Goal: Task Accomplishment & Management: Manage account settings

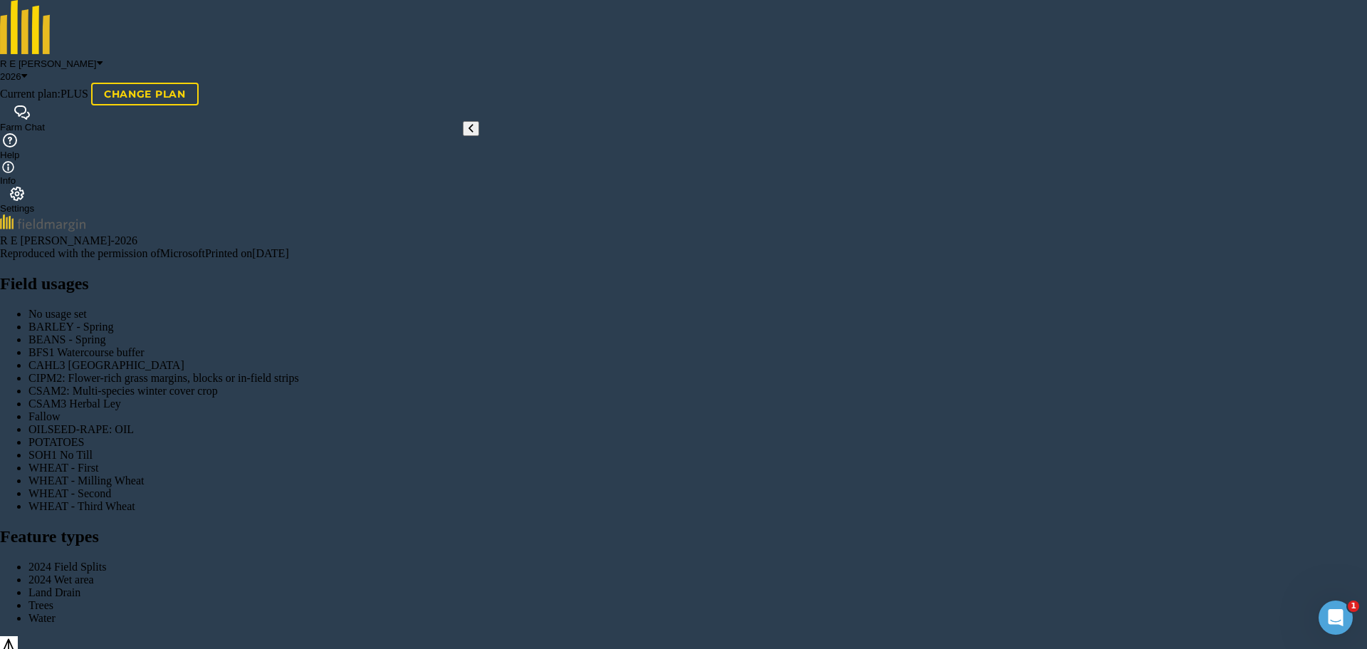
checkbox input "true"
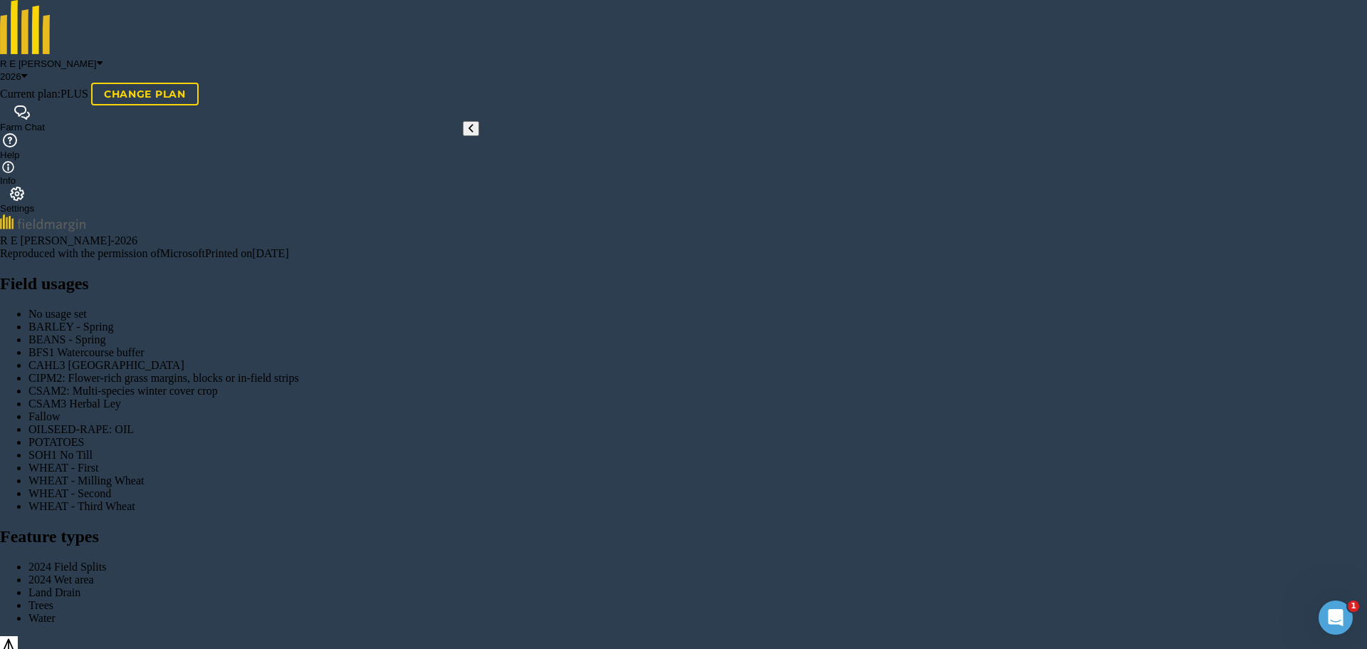
checkbox input "true"
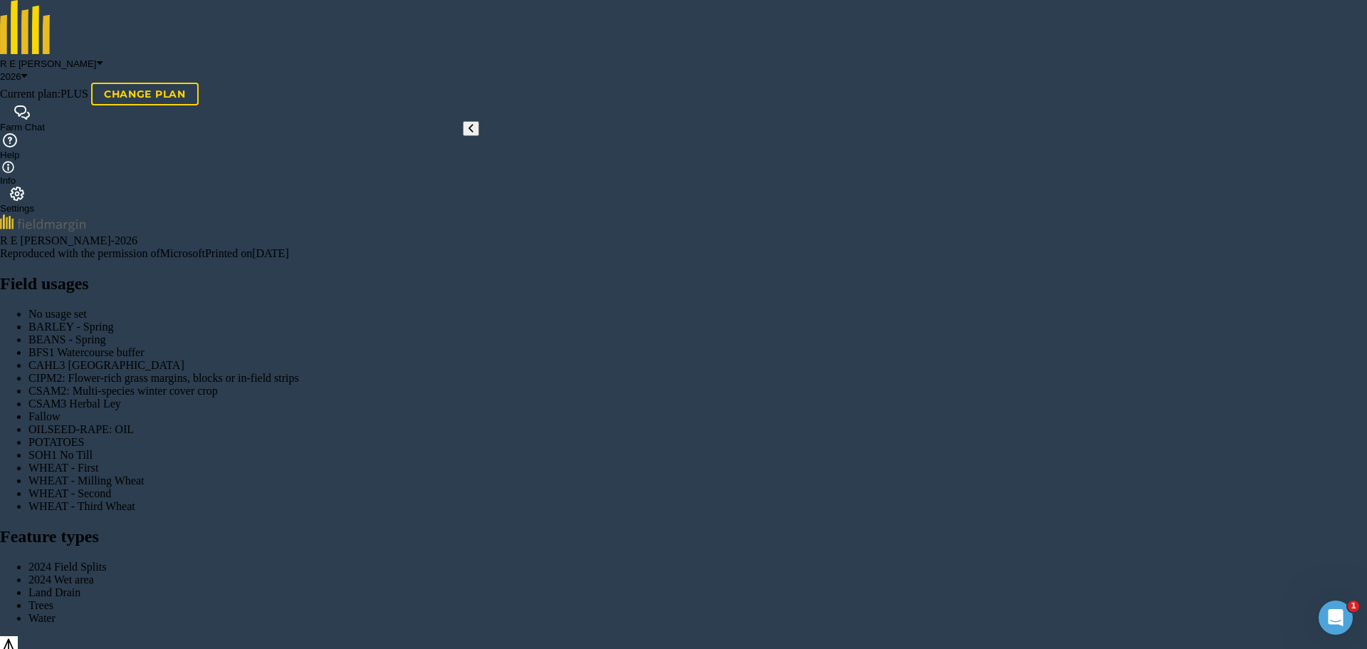
checkbox input "false"
type input "[PERSON_NAME]"
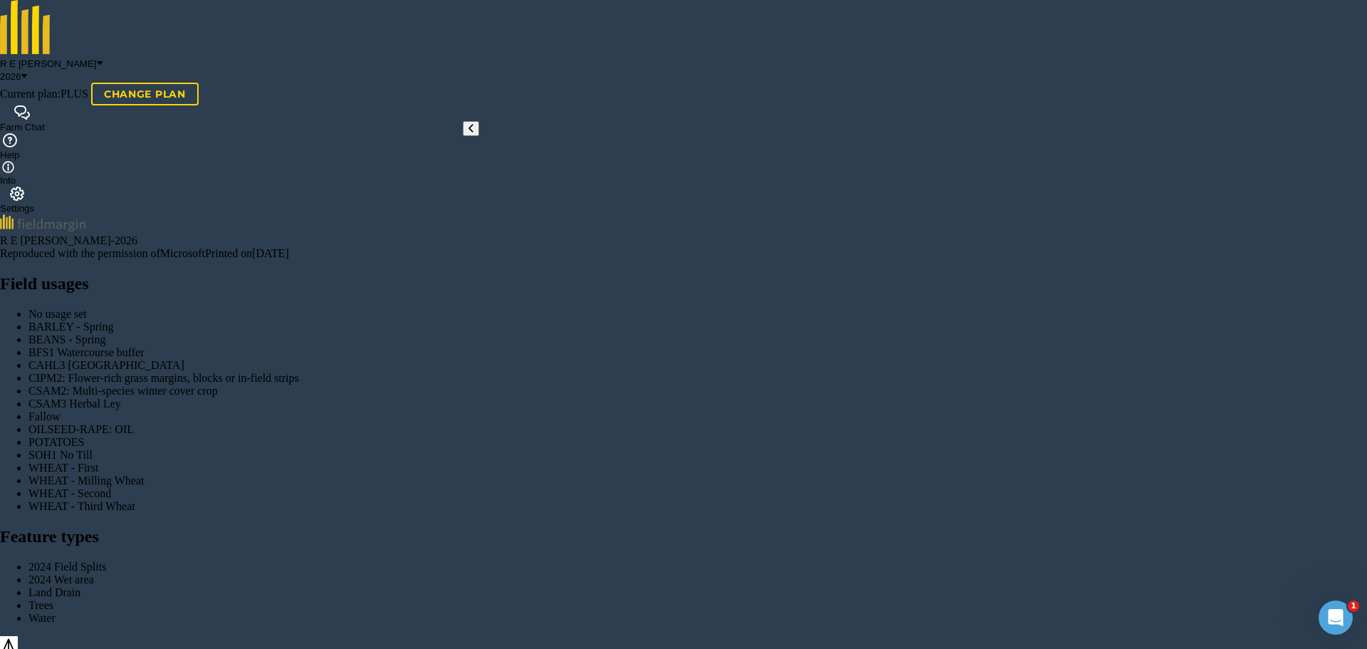
checkbox input "true"
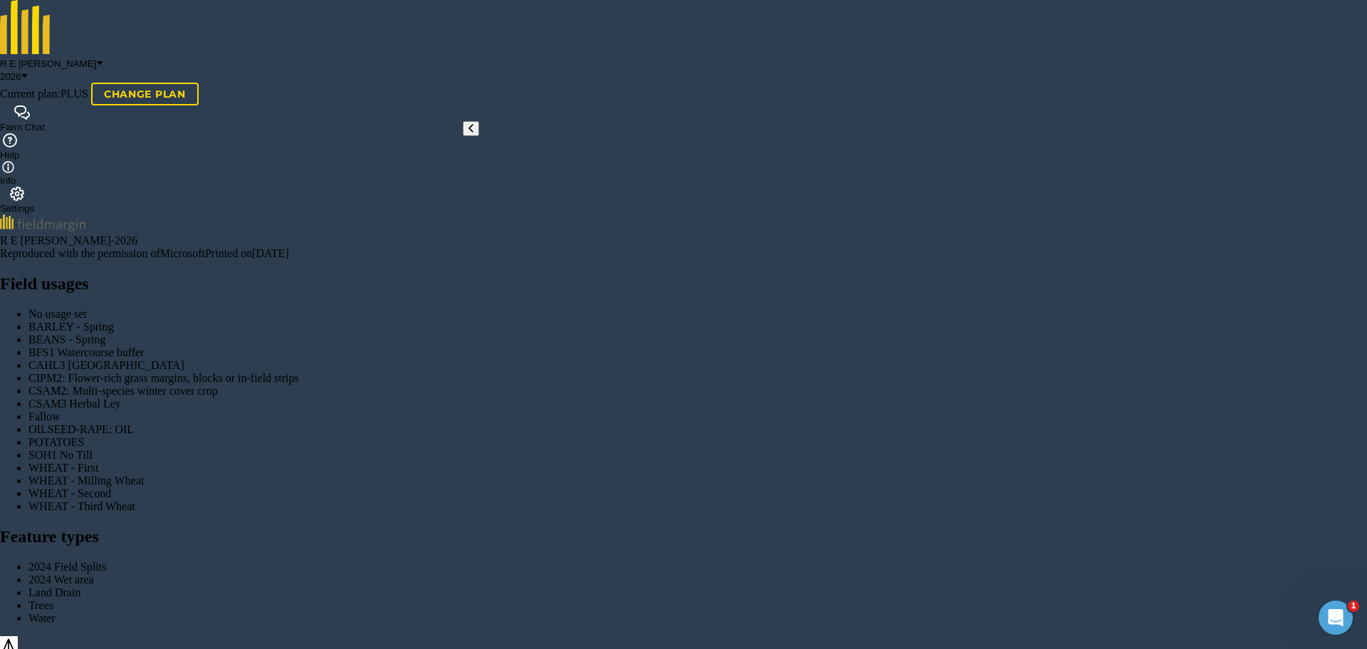
checkbox input "true"
checkbox input "false"
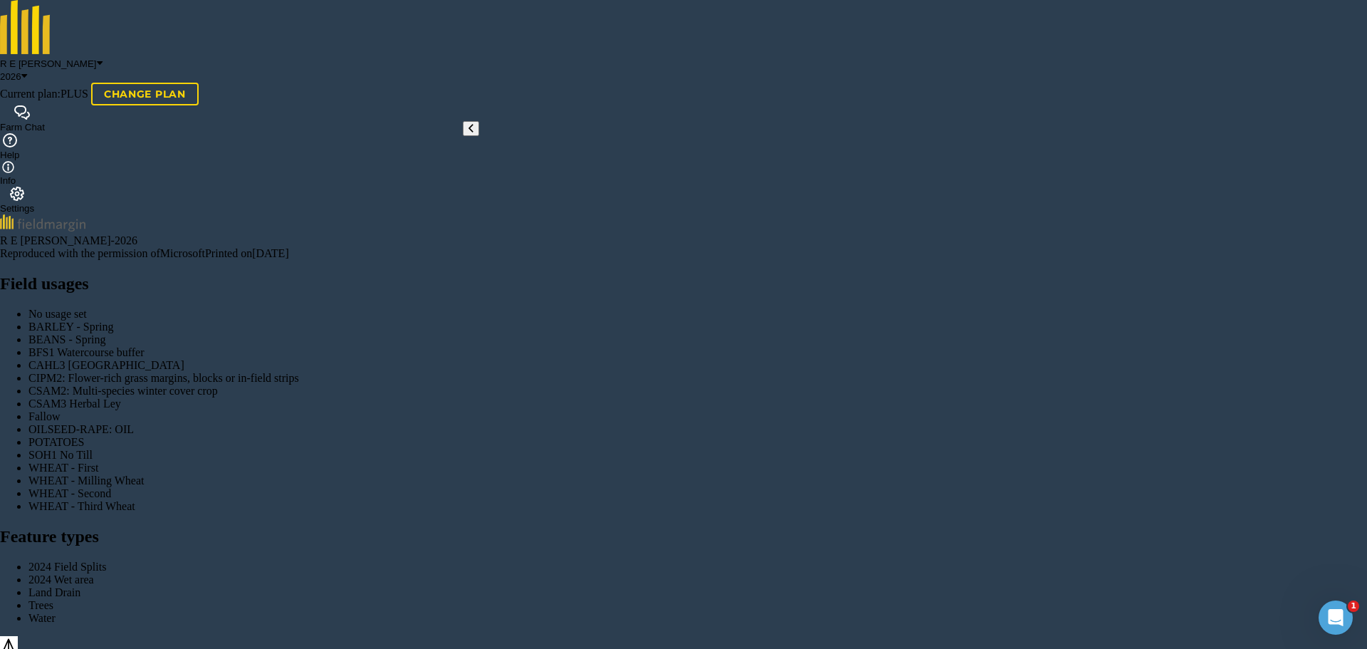
scroll to position [285, 0]
checkbox input "true"
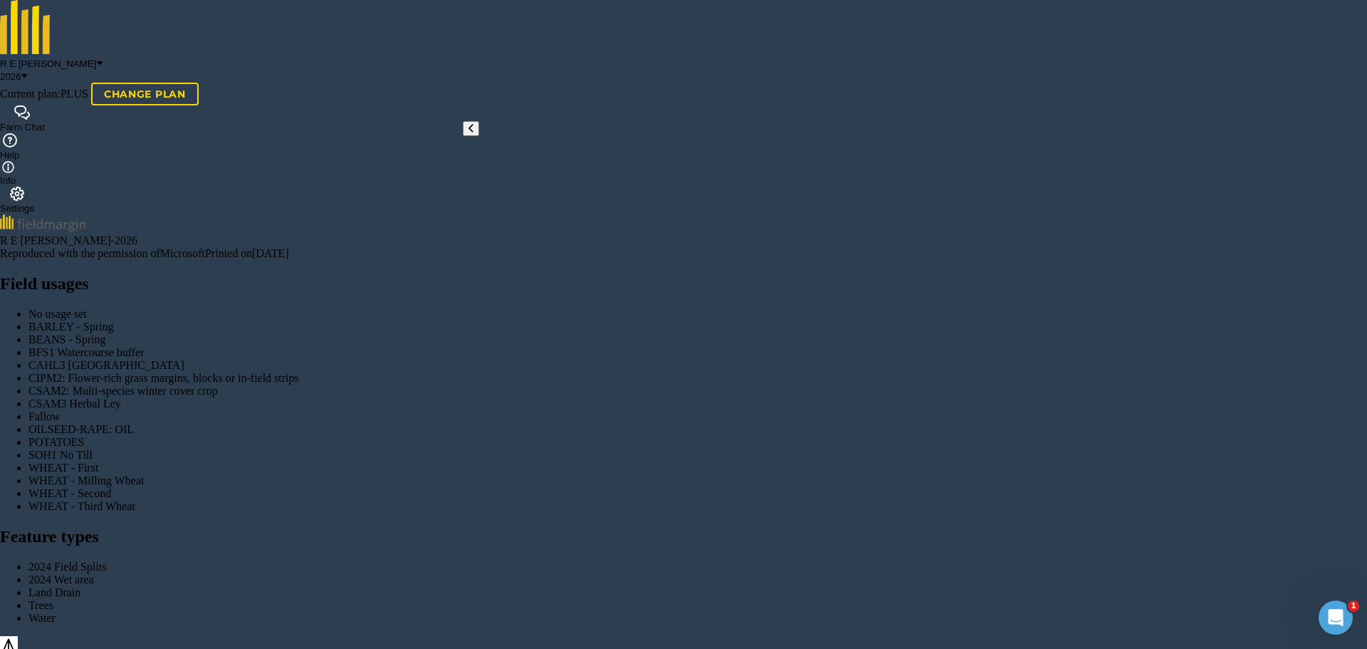
checkbox input "true"
